Goal: Task Accomplishment & Management: Use online tool/utility

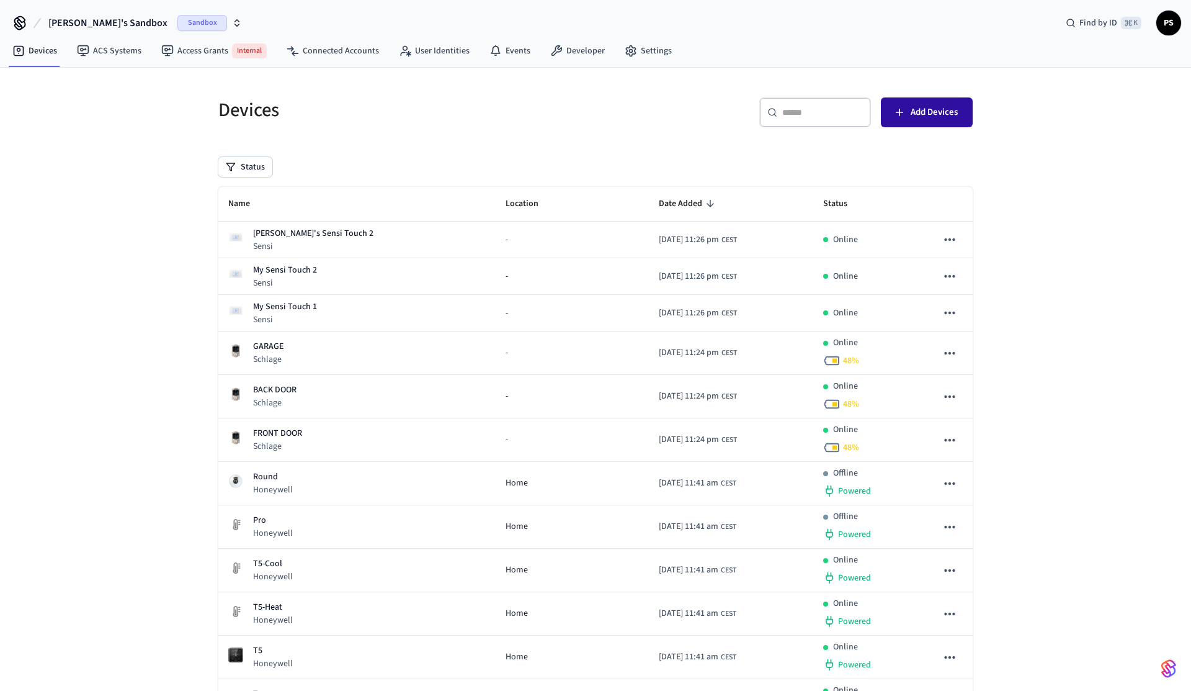
click at [916, 125] on button "Add Devices" at bounding box center [927, 112] width 92 height 30
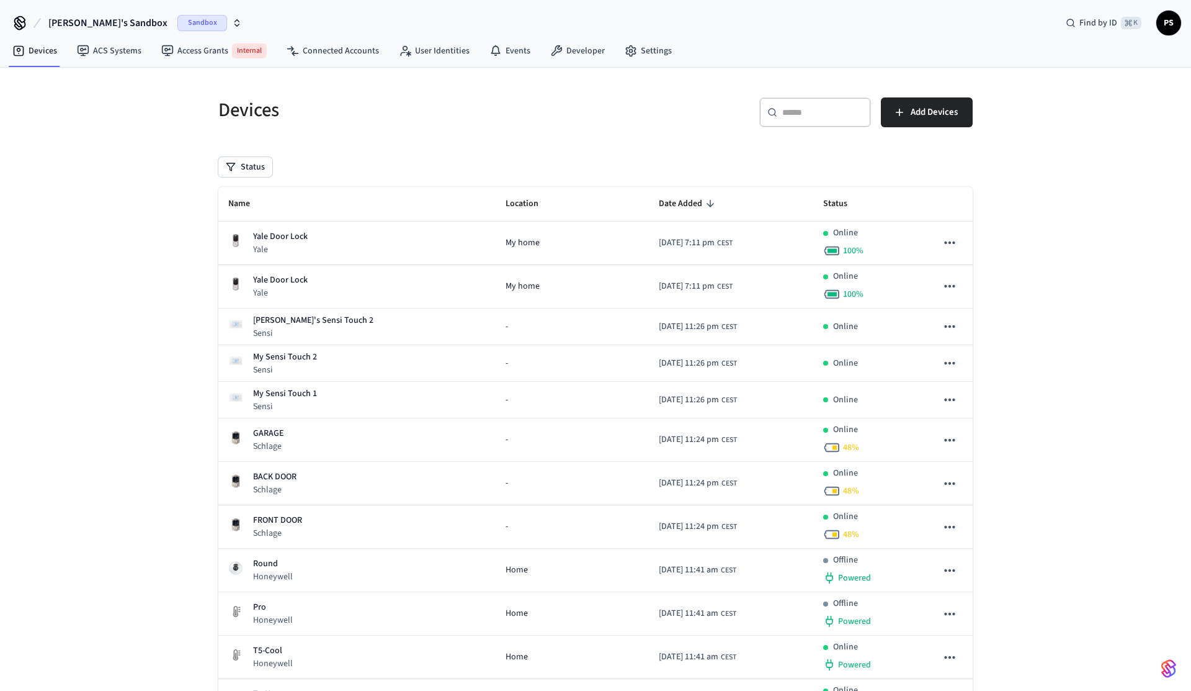
click at [467, 112] on h5 "Devices" at bounding box center [403, 109] width 370 height 25
